Goal: Download file/media

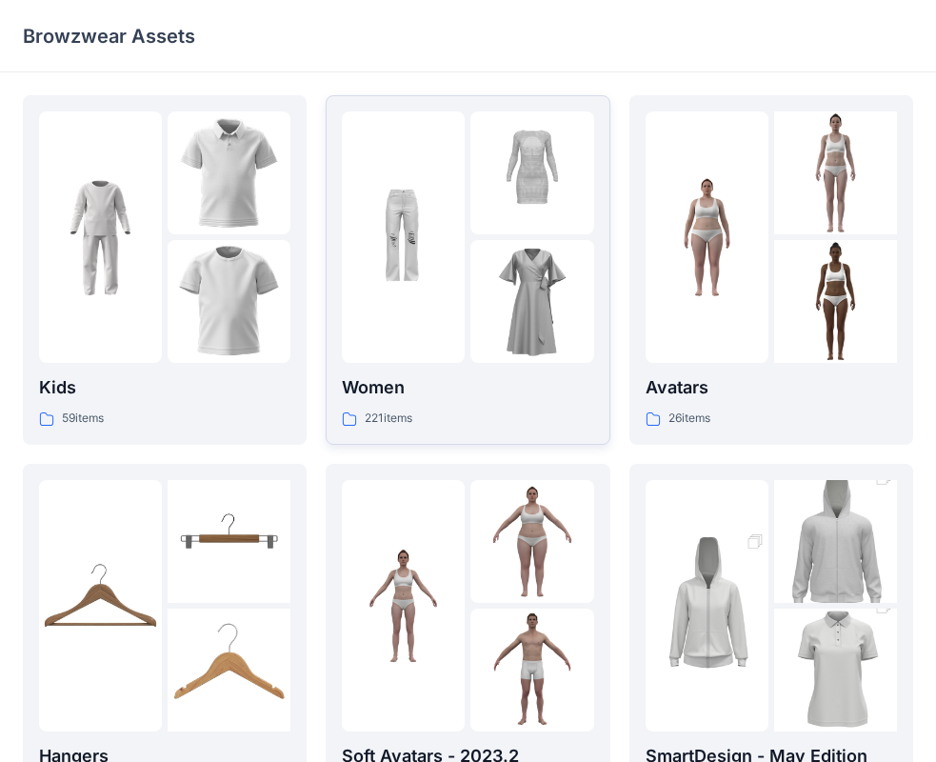
click at [466, 308] on div at bounding box center [467, 236] width 251 height 251
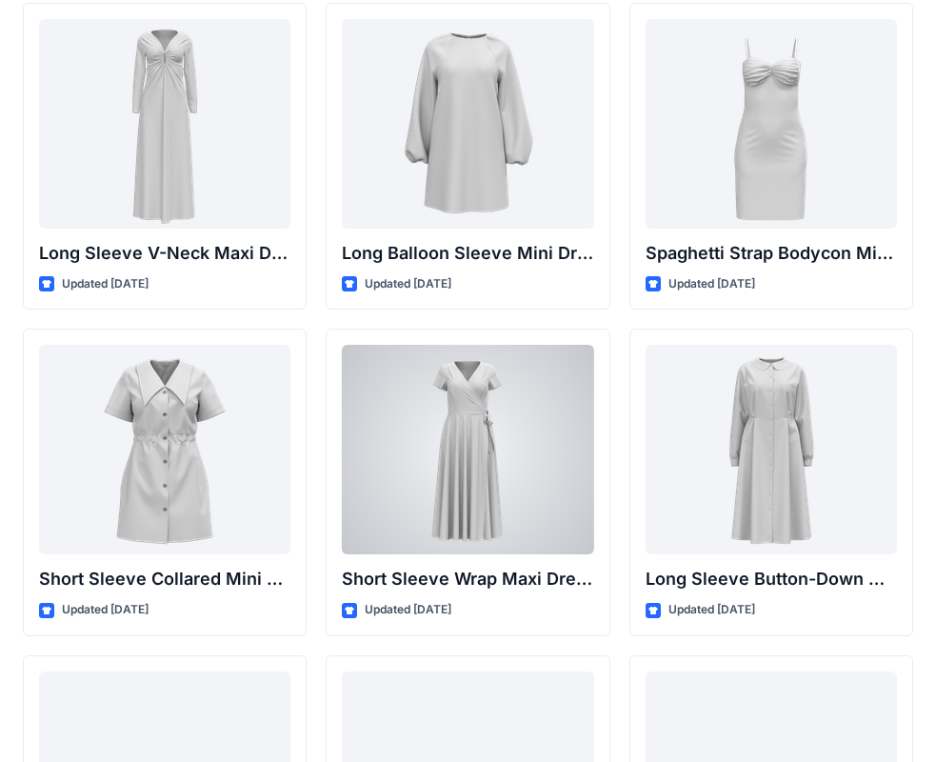
scroll to position [3157, 0]
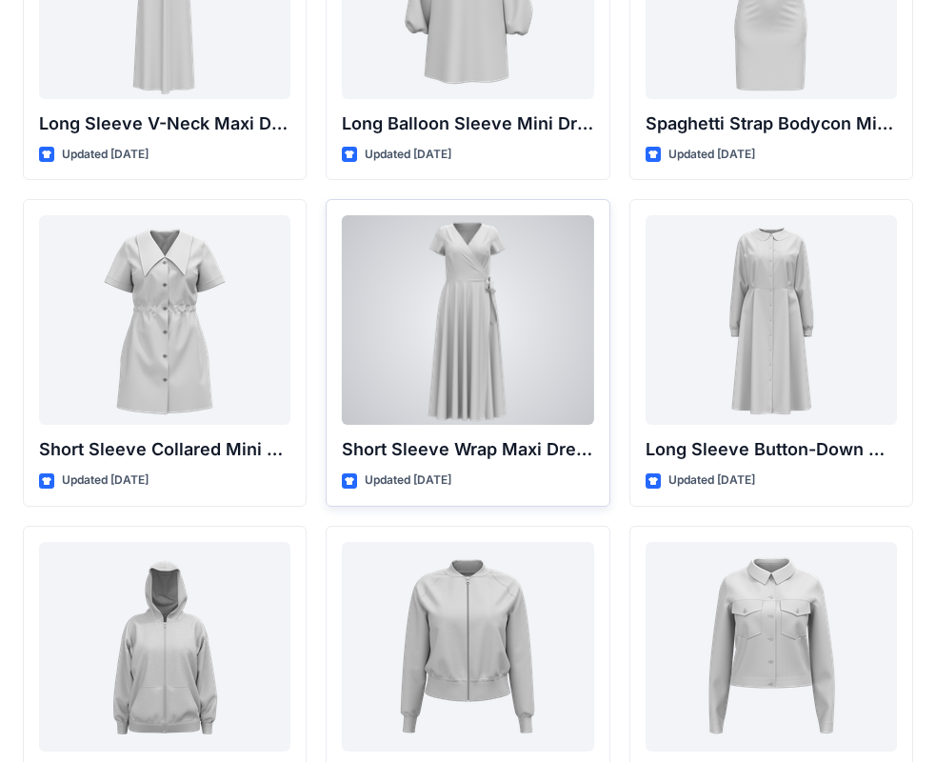
click at [487, 299] on div at bounding box center [467, 319] width 251 height 209
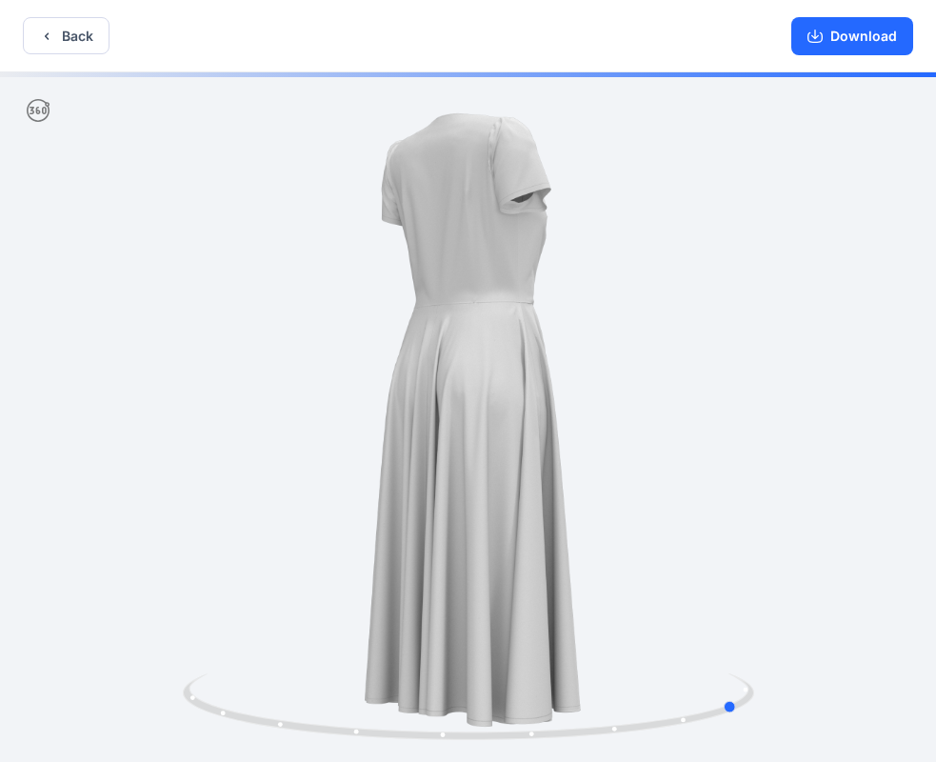
drag, startPoint x: 748, startPoint y: 526, endPoint x: 448, endPoint y: 525, distance: 299.9
click at [448, 525] on div at bounding box center [468, 418] width 936 height 693
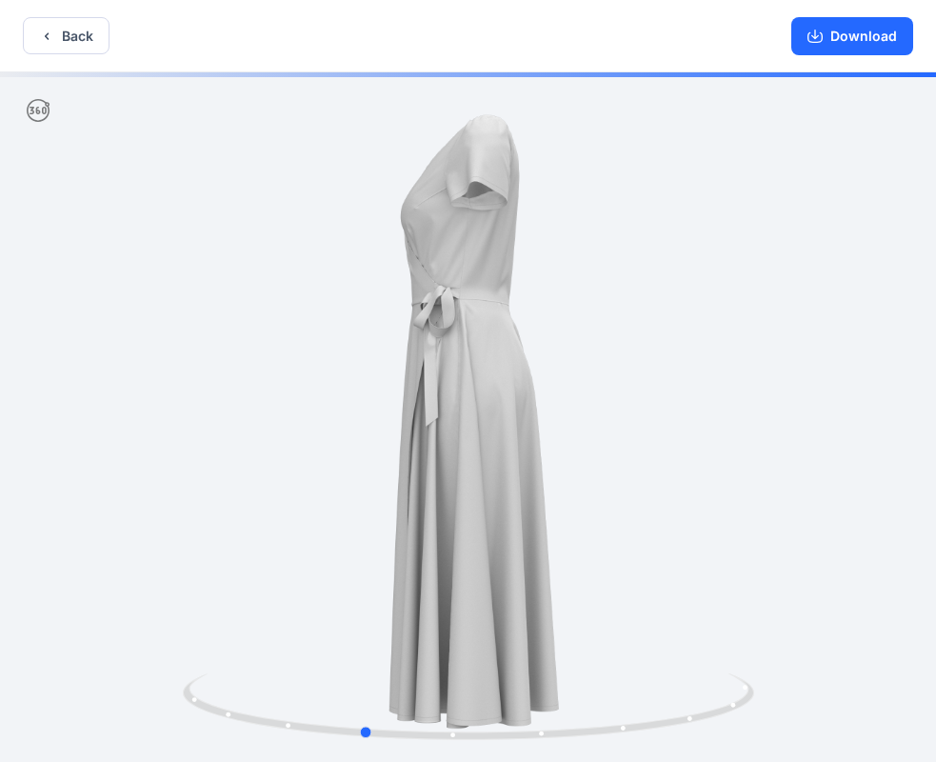
drag, startPoint x: 669, startPoint y: 540, endPoint x: 354, endPoint y: 438, distance: 331.2
click at [299, 513] on div at bounding box center [468, 418] width 936 height 693
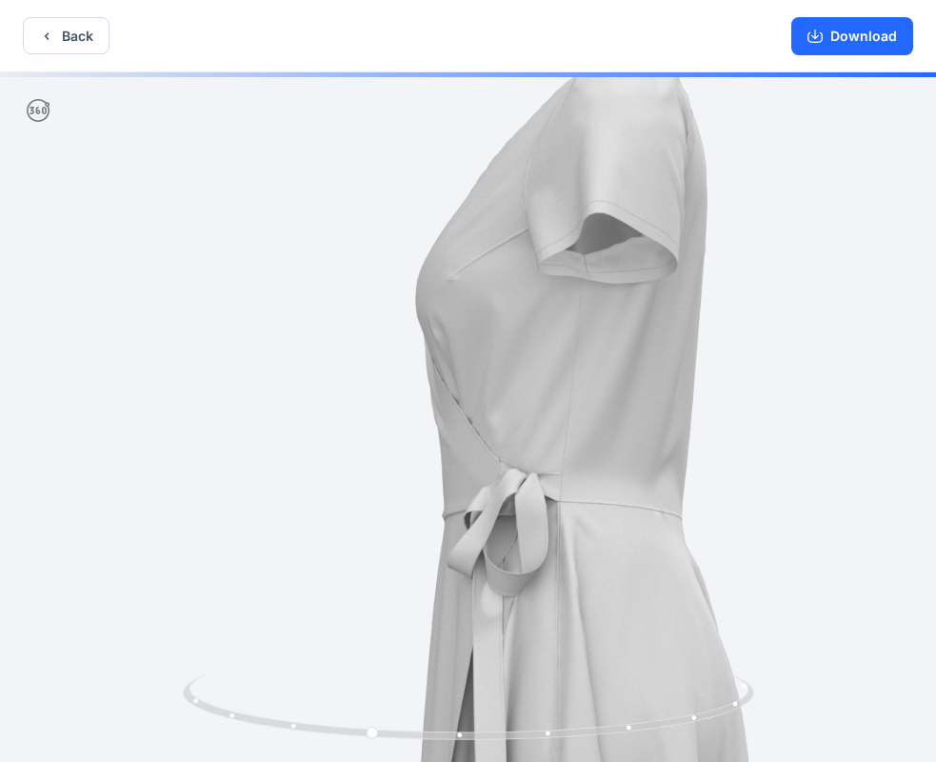
drag, startPoint x: 348, startPoint y: 240, endPoint x: 487, endPoint y: 617, distance: 401.8
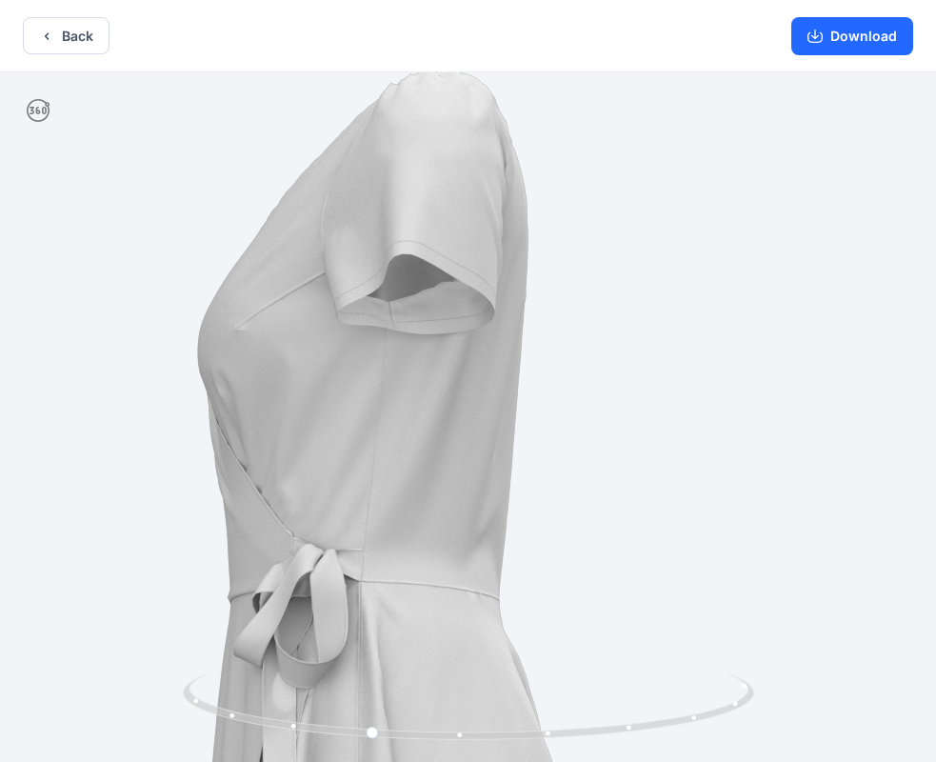
drag, startPoint x: 284, startPoint y: 491, endPoint x: 290, endPoint y: 512, distance: 22.0
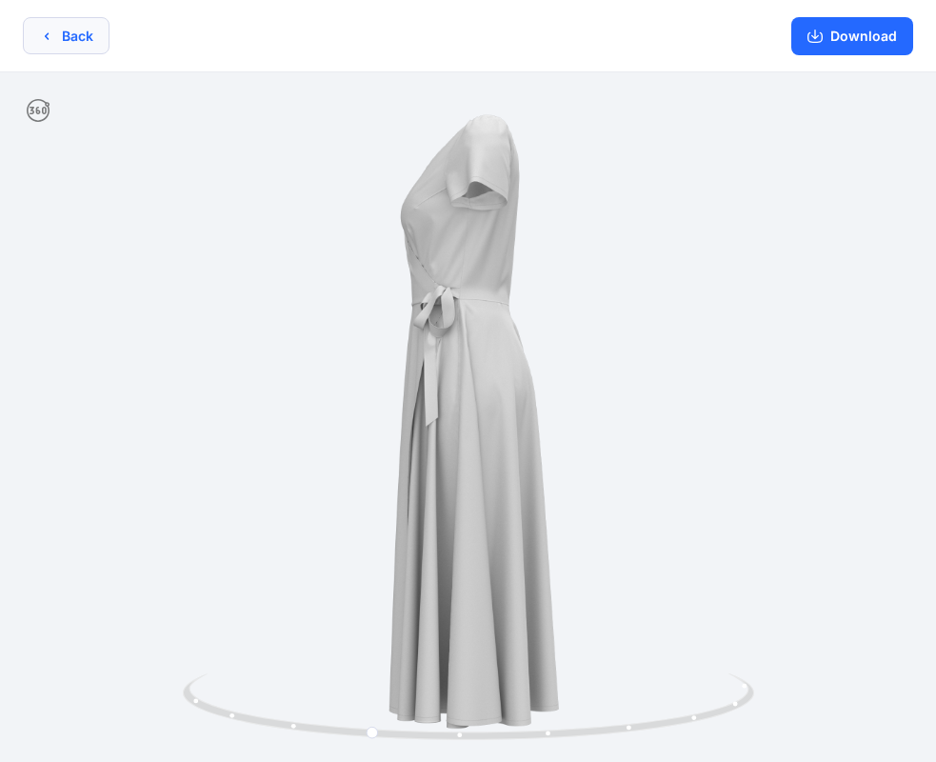
click at [48, 26] on button "Back" at bounding box center [66, 35] width 87 height 37
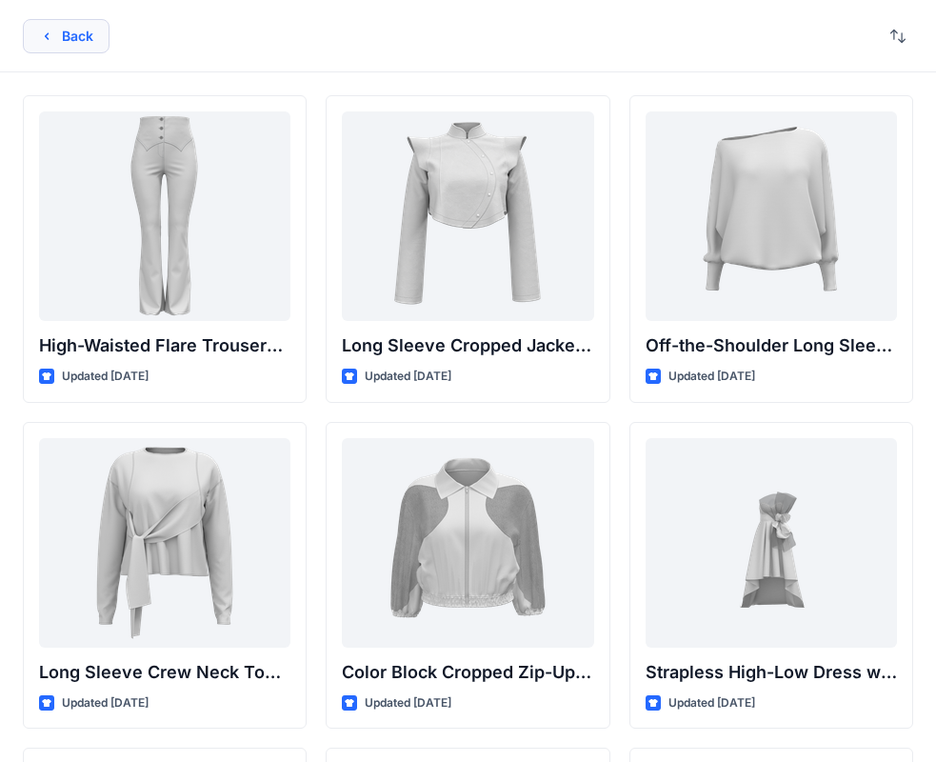
click at [83, 28] on button "Back" at bounding box center [66, 36] width 87 height 34
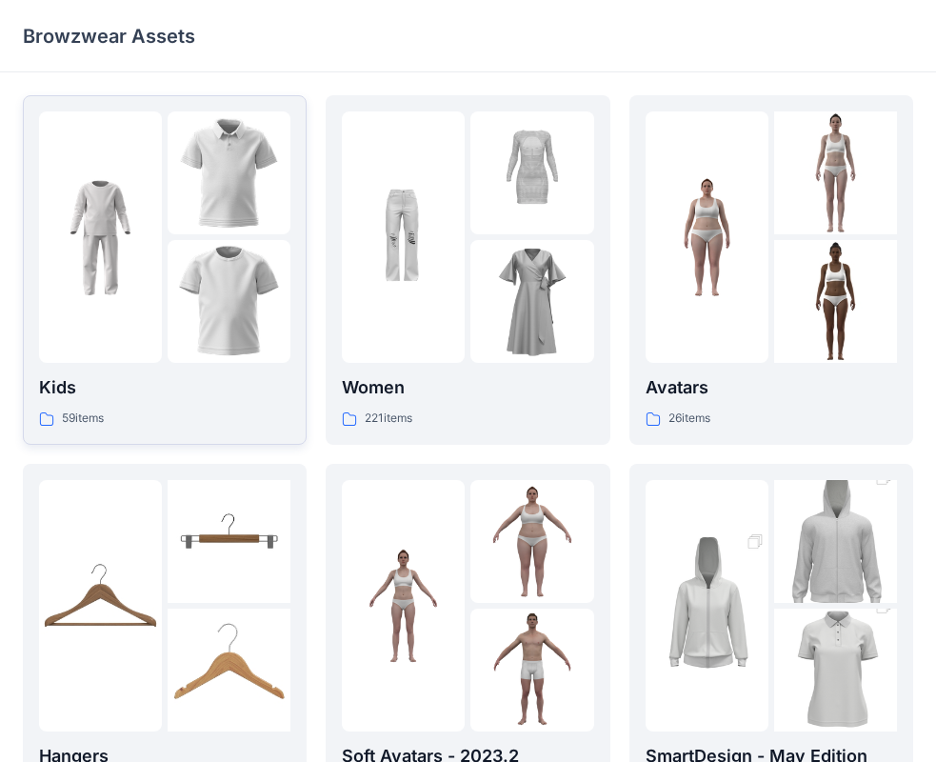
click at [249, 288] on img at bounding box center [229, 301] width 123 height 123
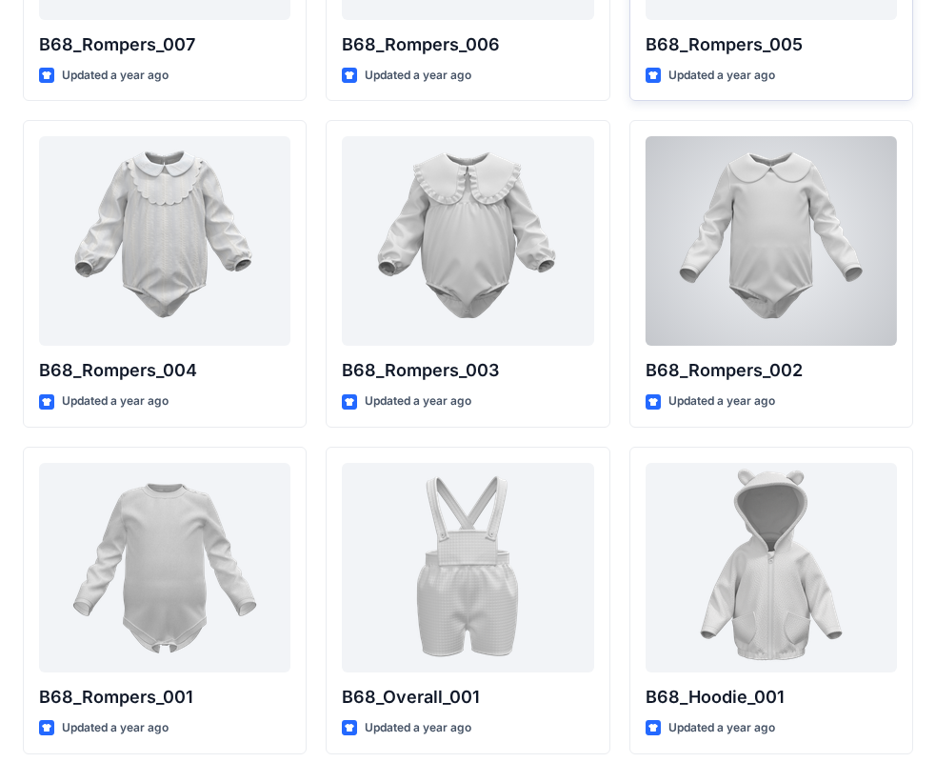
scroll to position [3193, 0]
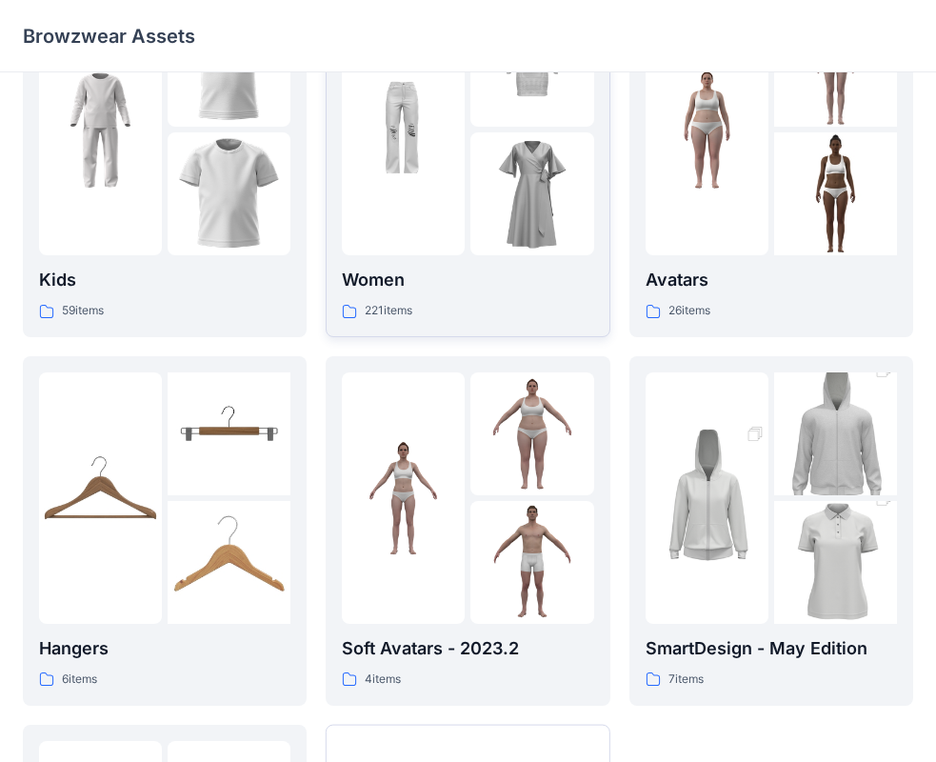
scroll to position [381, 0]
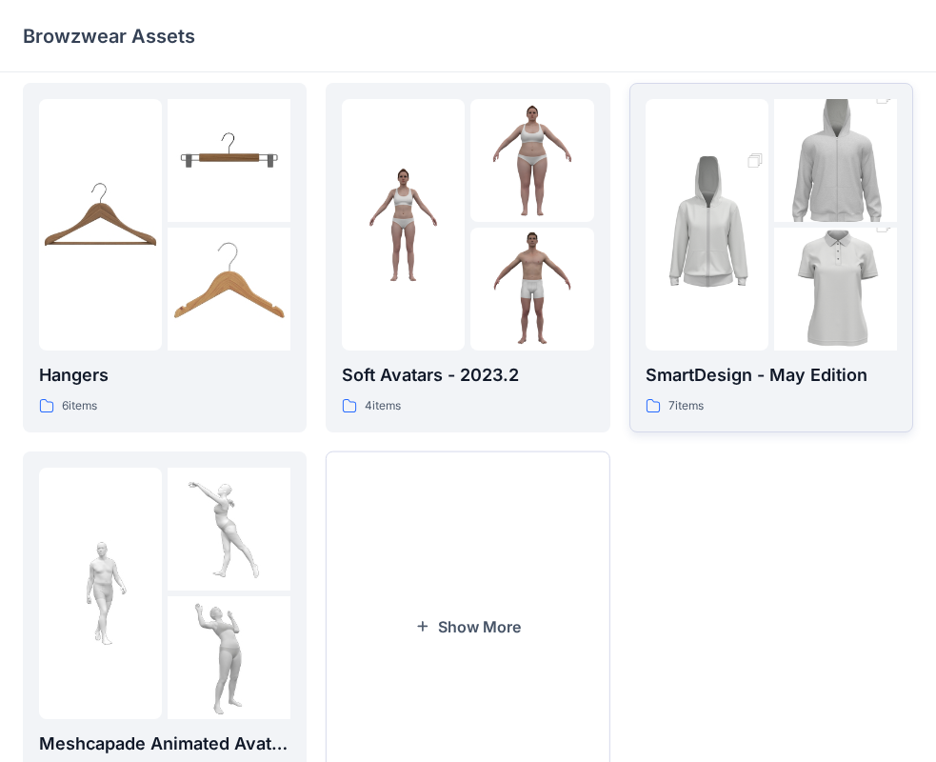
click at [780, 278] on img at bounding box center [835, 289] width 123 height 185
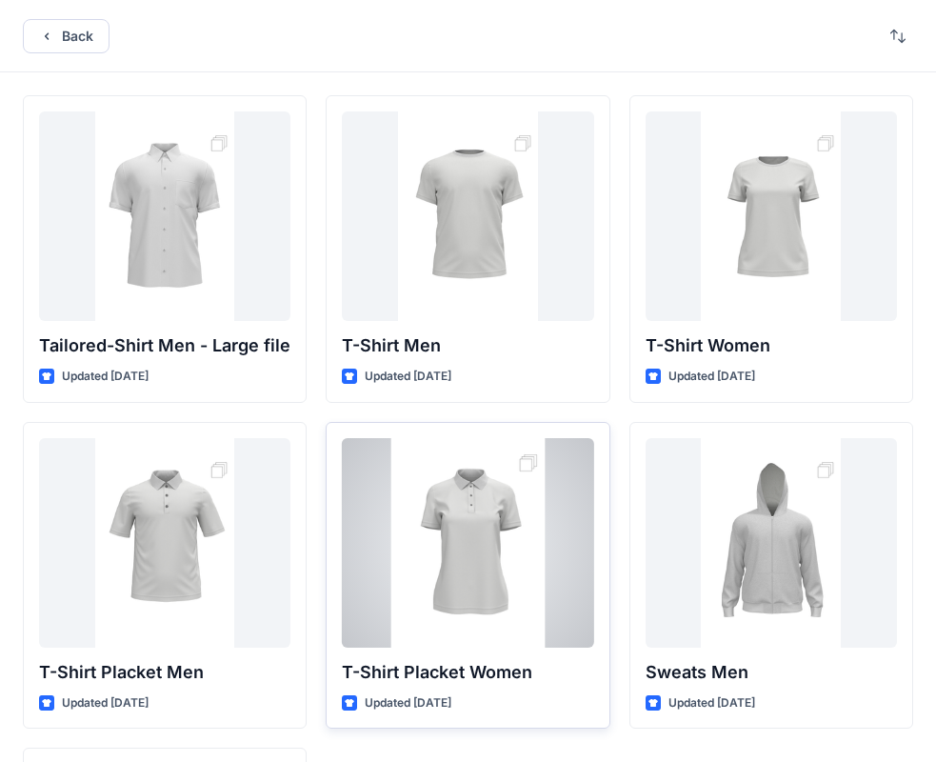
click at [470, 527] on div at bounding box center [467, 542] width 251 height 209
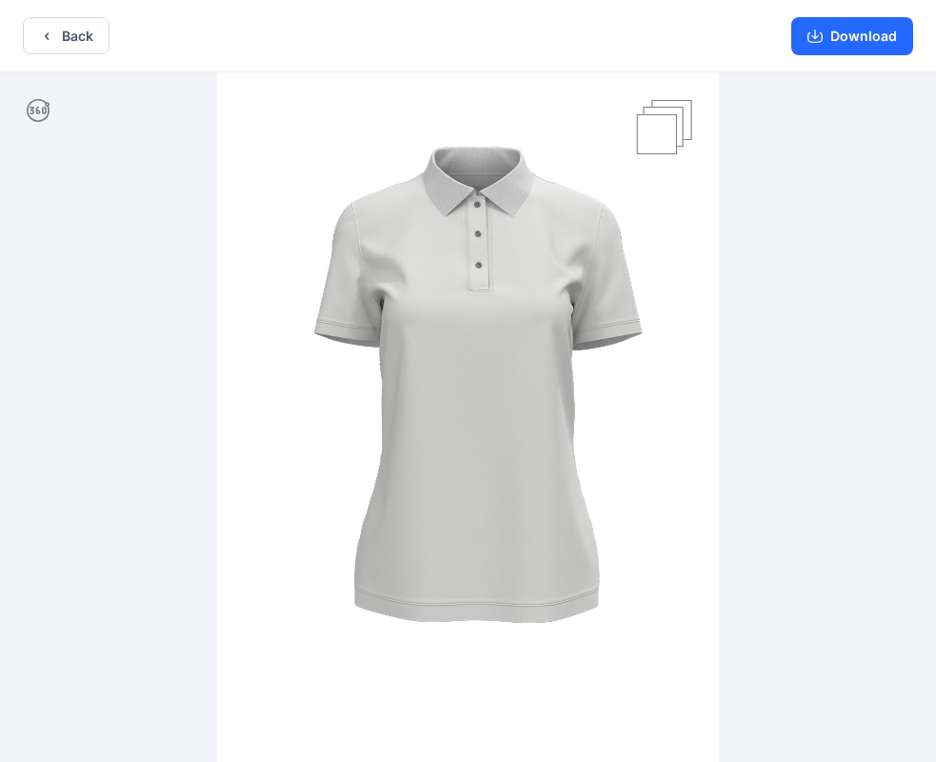
drag, startPoint x: 583, startPoint y: 457, endPoint x: 364, endPoint y: 412, distance: 223.5
click at [364, 412] on img at bounding box center [468, 388] width 502 height 753
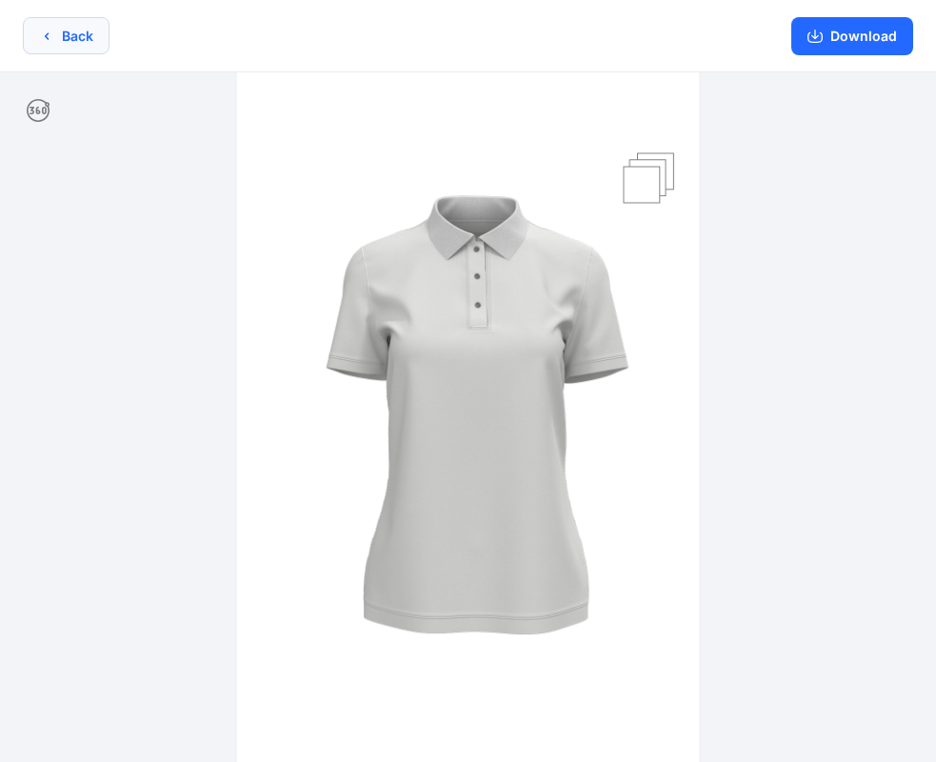
click at [61, 25] on button "Back" at bounding box center [66, 35] width 87 height 37
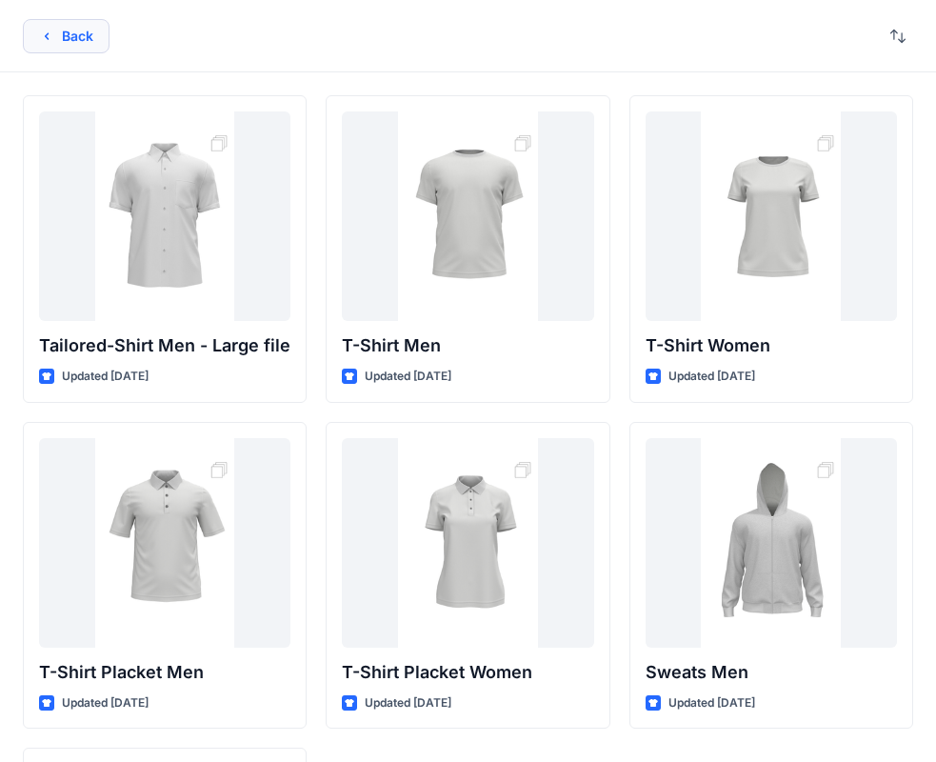
click at [81, 38] on button "Back" at bounding box center [66, 36] width 87 height 34
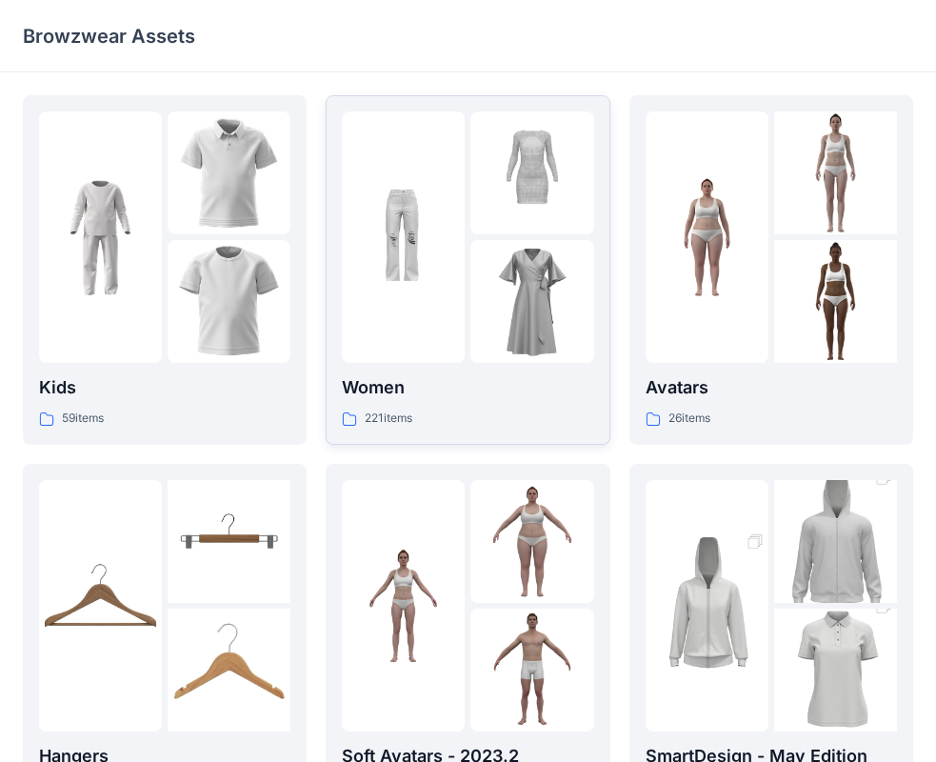
click at [438, 258] on img at bounding box center [403, 237] width 123 height 123
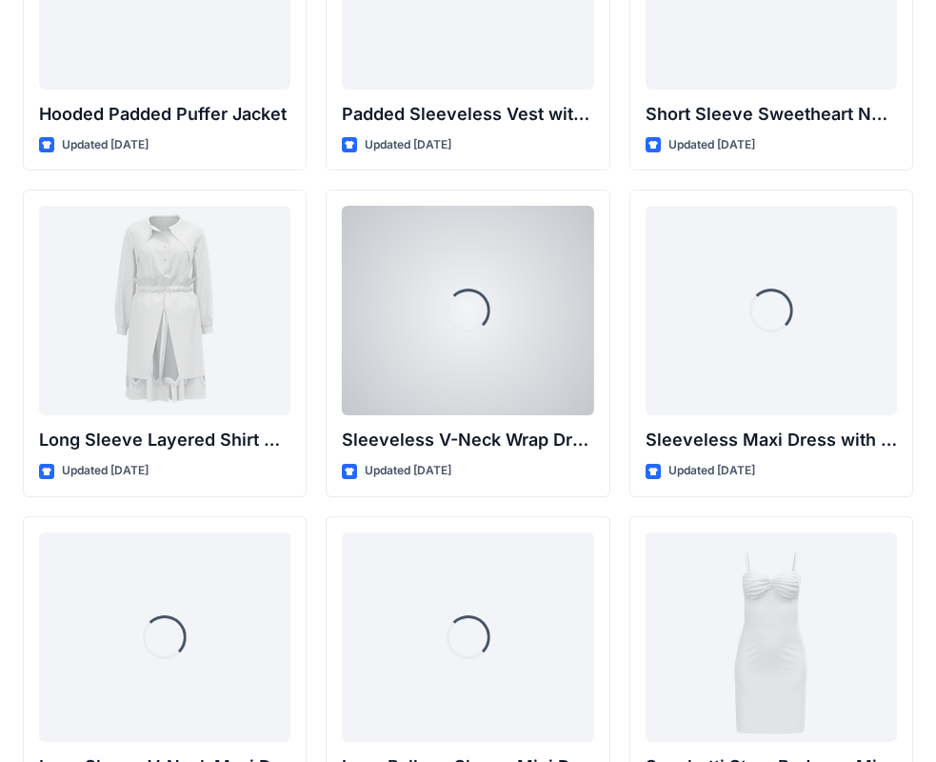
scroll to position [2522, 0]
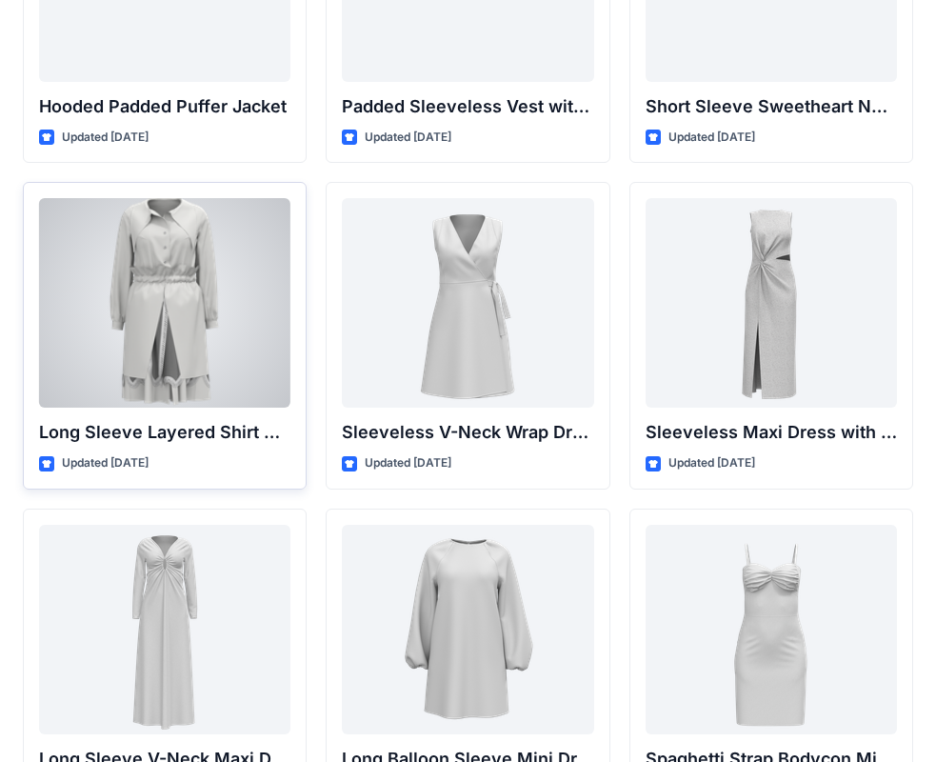
click at [229, 303] on div at bounding box center [164, 302] width 251 height 209
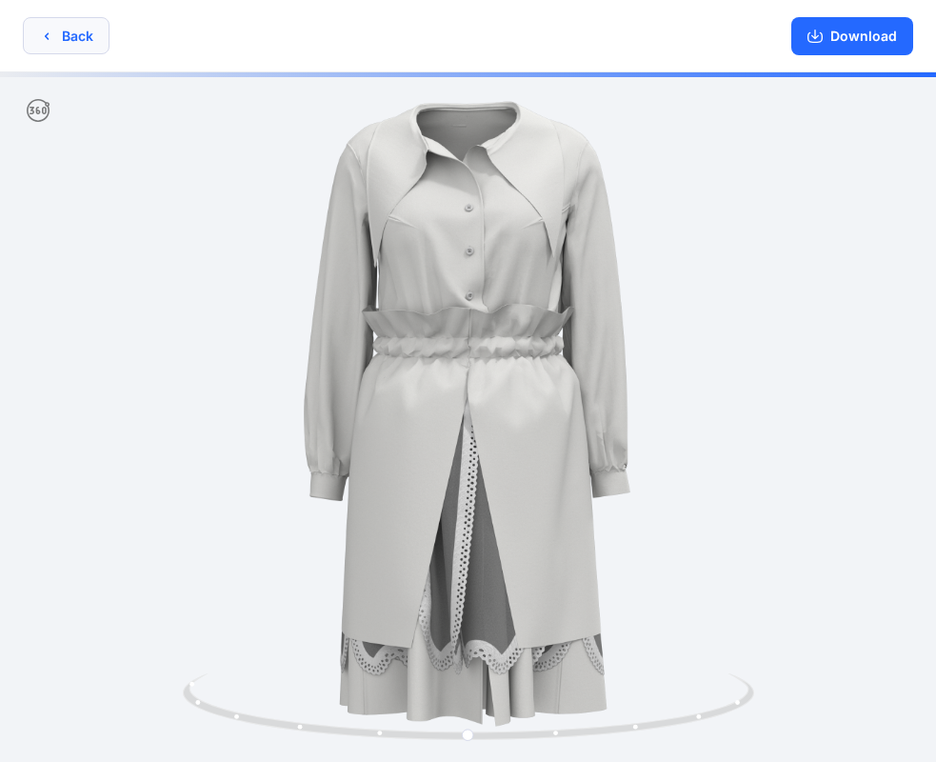
click at [85, 36] on button "Back" at bounding box center [66, 35] width 87 height 37
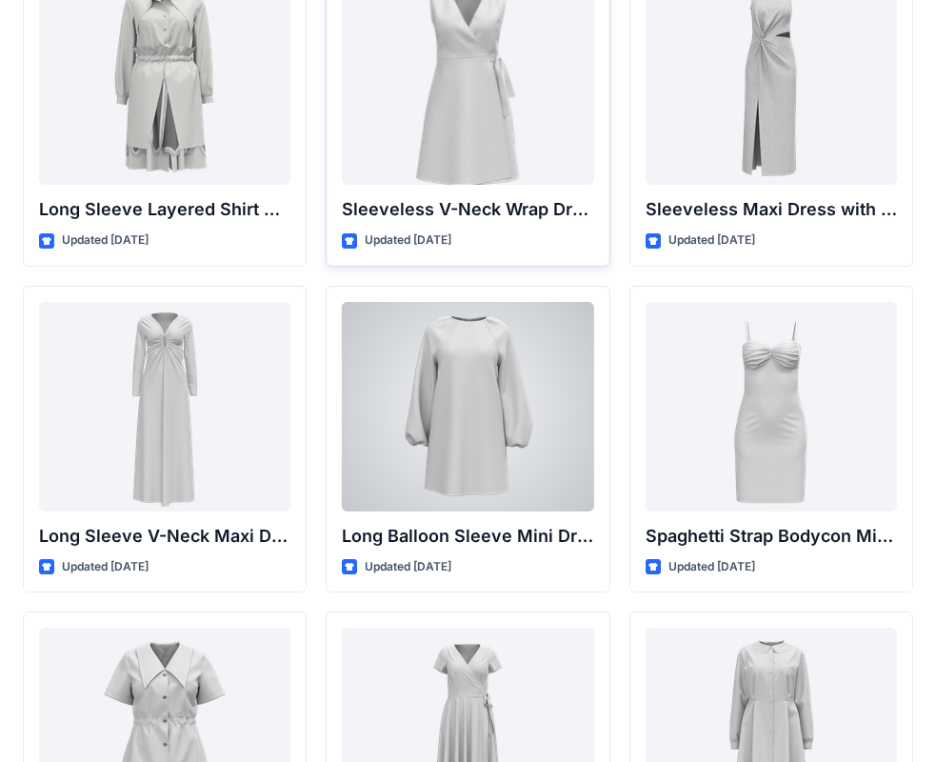
scroll to position [2776, 0]
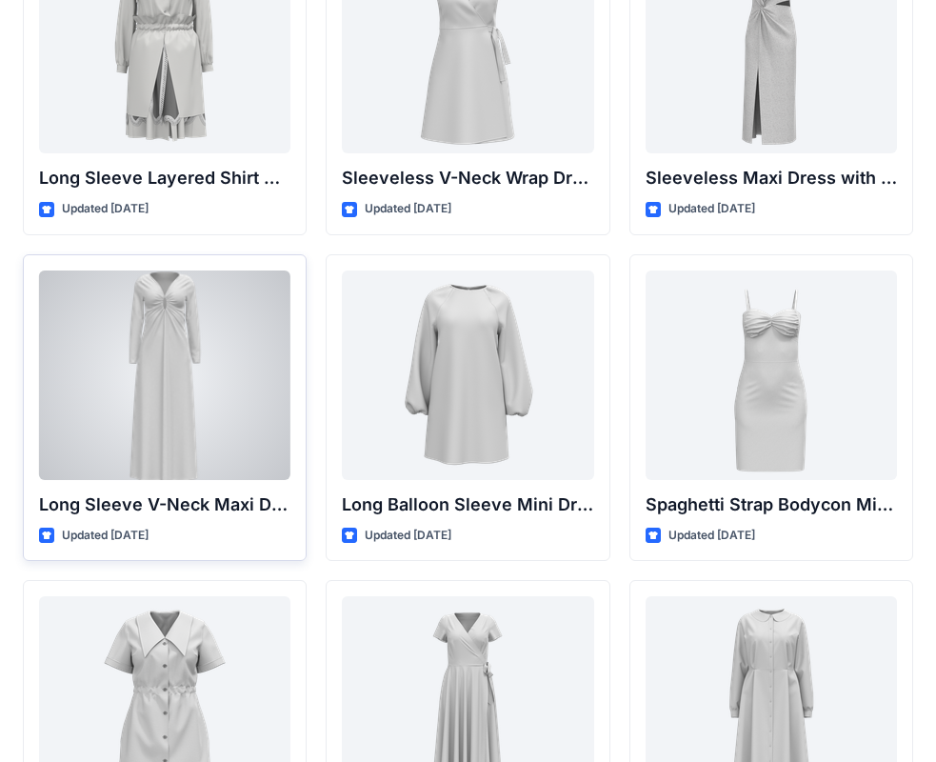
click at [281, 378] on div at bounding box center [164, 374] width 251 height 209
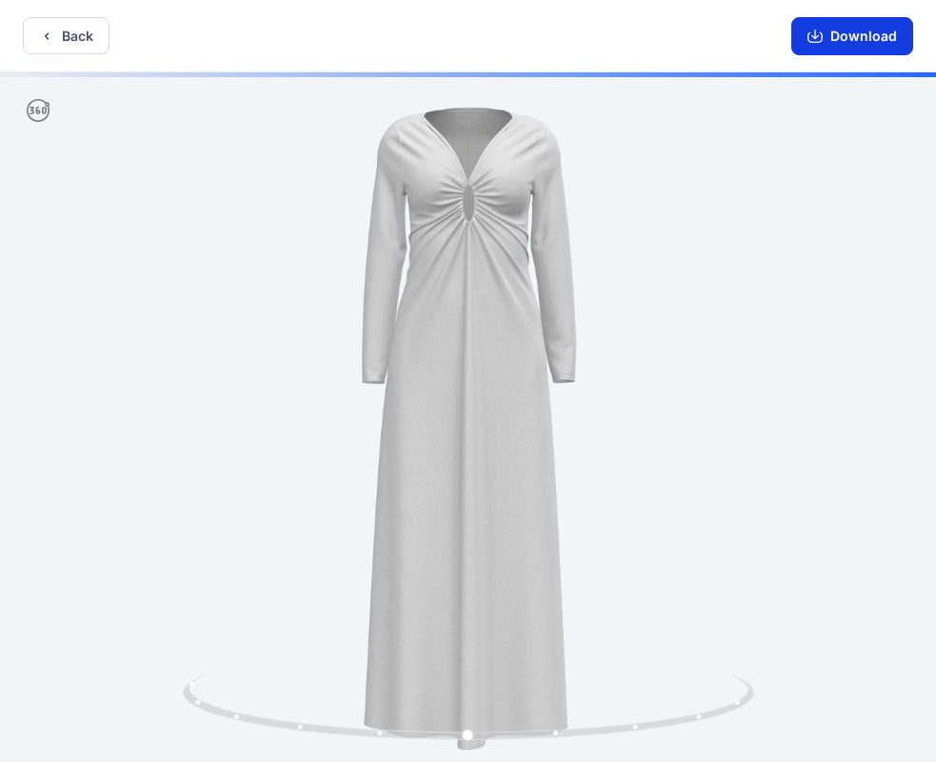
click at [865, 32] on button "Download" at bounding box center [852, 36] width 122 height 38
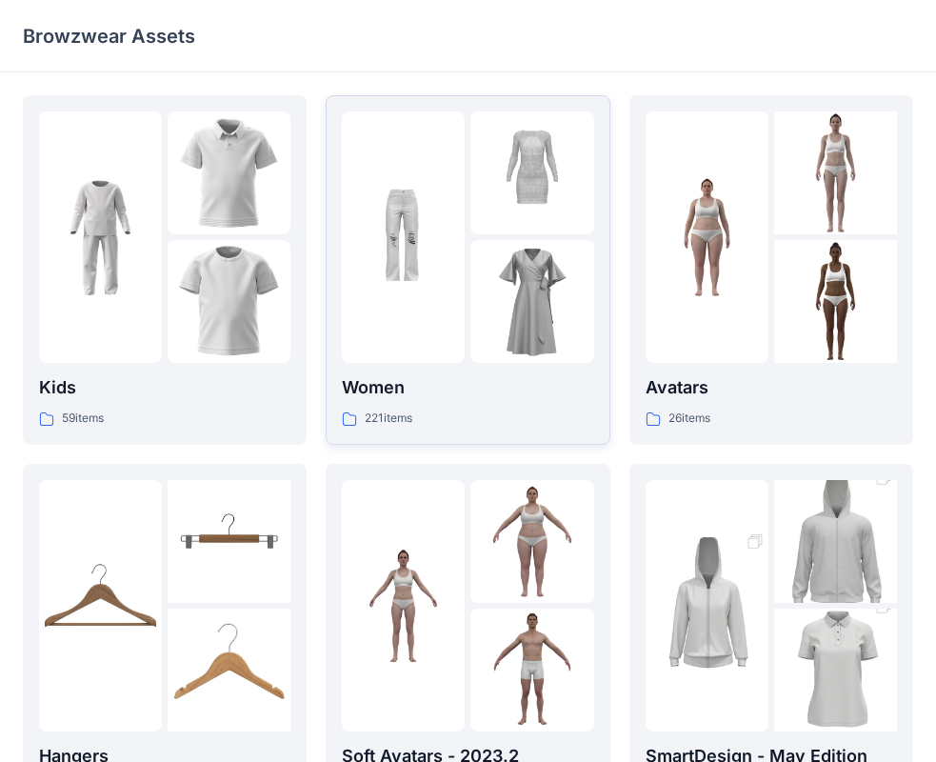
click at [457, 283] on img at bounding box center [403, 237] width 123 height 123
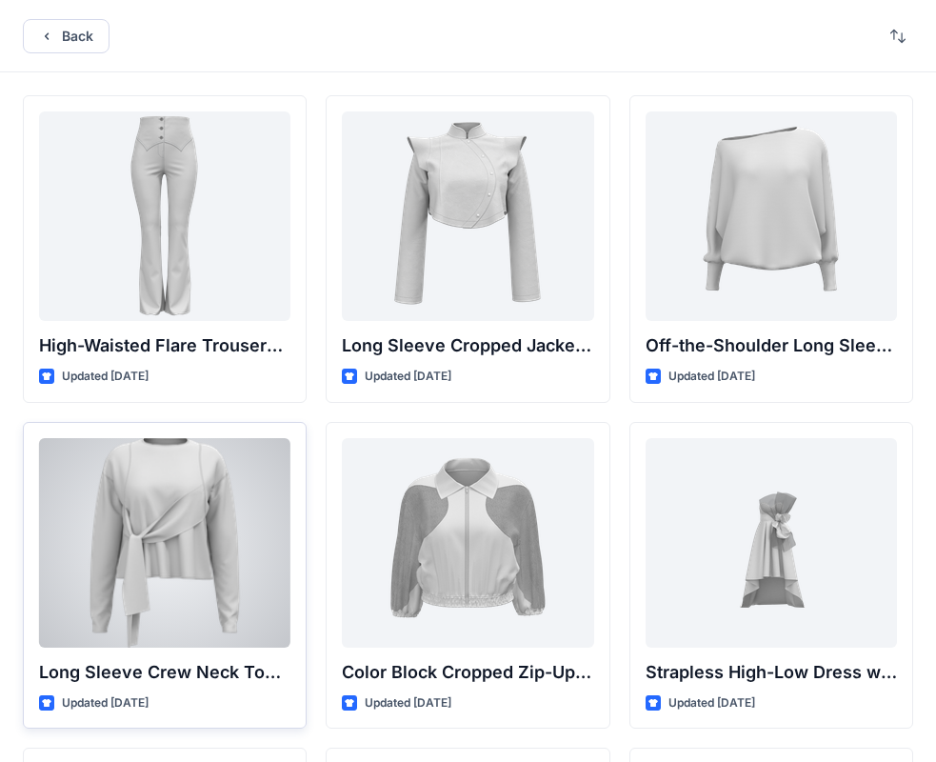
click at [171, 544] on div at bounding box center [164, 542] width 251 height 209
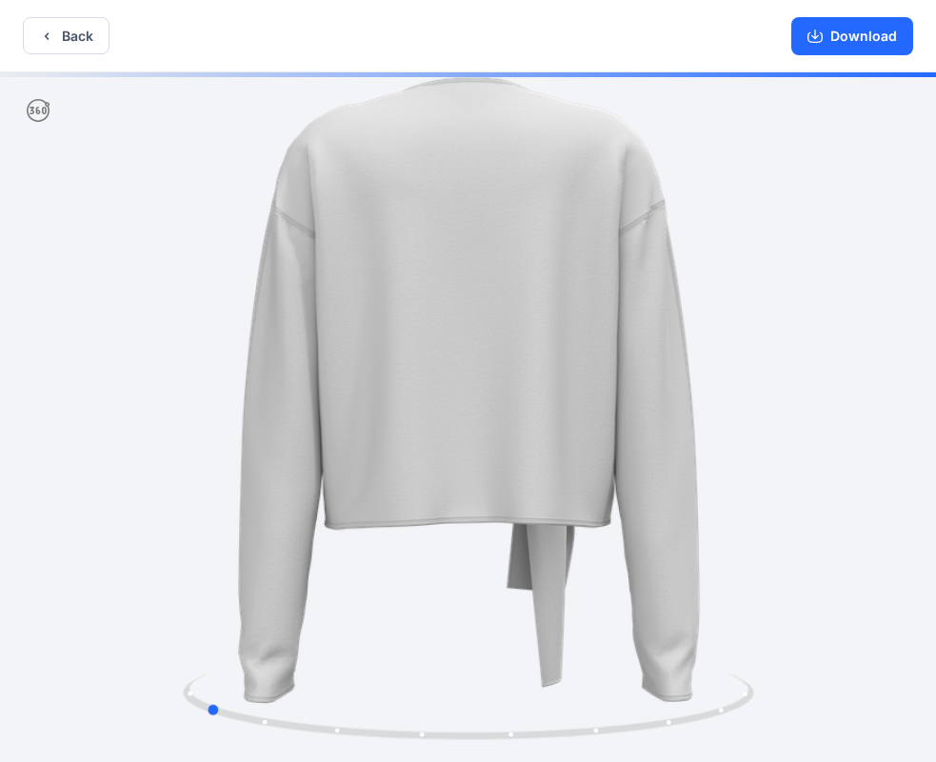
drag, startPoint x: 273, startPoint y: 347, endPoint x: 10, endPoint y: 396, distance: 267.4
click at [10, 396] on div at bounding box center [468, 418] width 936 height 693
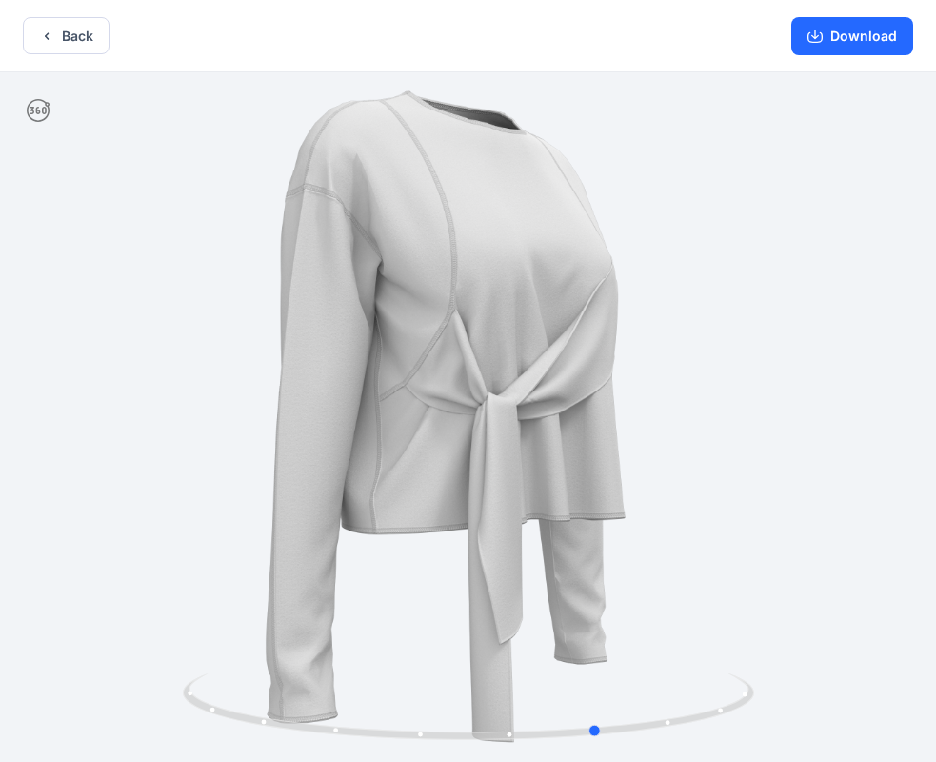
drag, startPoint x: 168, startPoint y: 390, endPoint x: 302, endPoint y: 363, distance: 137.1
click at [229, 368] on div at bounding box center [468, 418] width 936 height 693
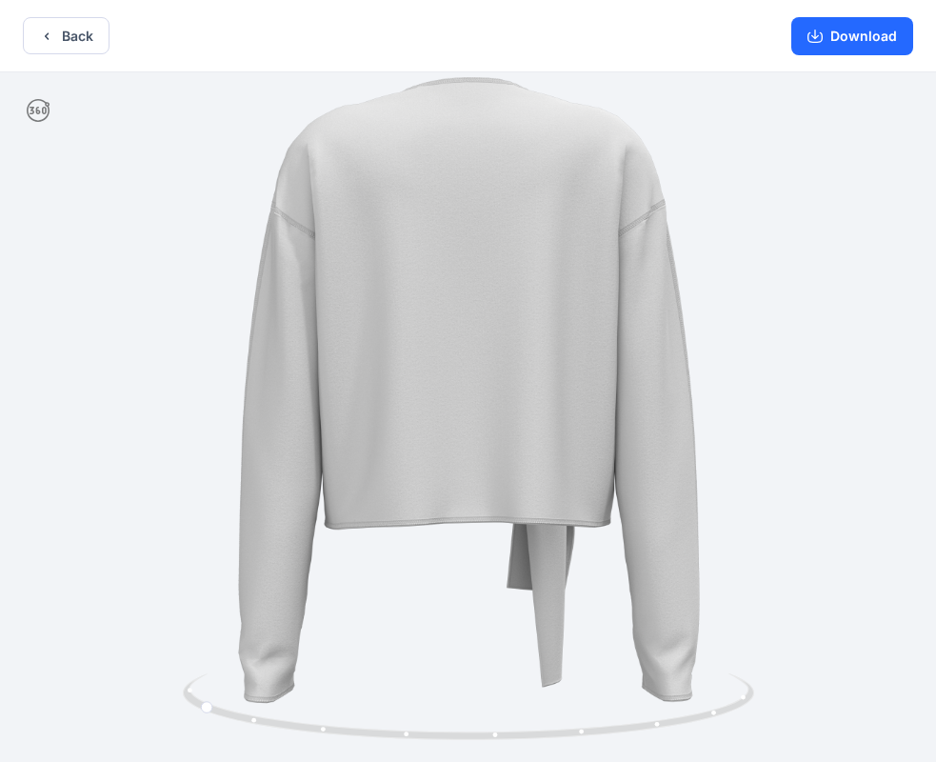
click at [791, 389] on div at bounding box center [468, 418] width 936 height 693
drag, startPoint x: 832, startPoint y: 388, endPoint x: 848, endPoint y: 388, distance: 16.2
click at [833, 388] on div at bounding box center [468, 418] width 936 height 693
click at [910, 392] on div at bounding box center [468, 418] width 936 height 693
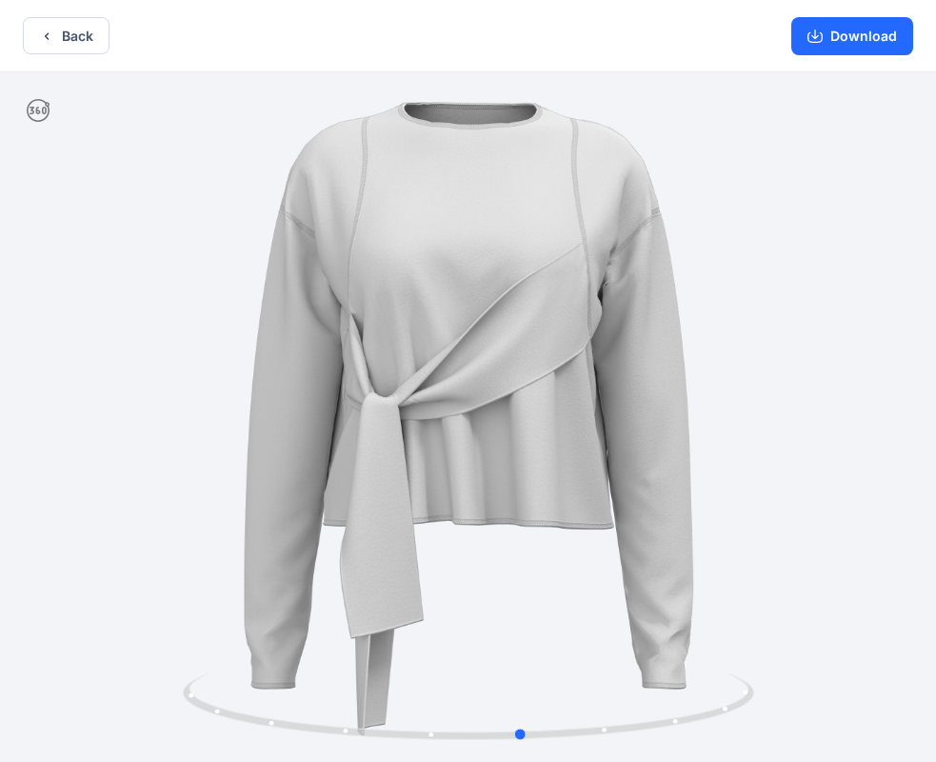
drag, startPoint x: 840, startPoint y: 399, endPoint x: 592, endPoint y: 445, distance: 251.7
click at [592, 445] on div at bounding box center [468, 418] width 936 height 693
